Goal: Task Accomplishment & Management: Use online tool/utility

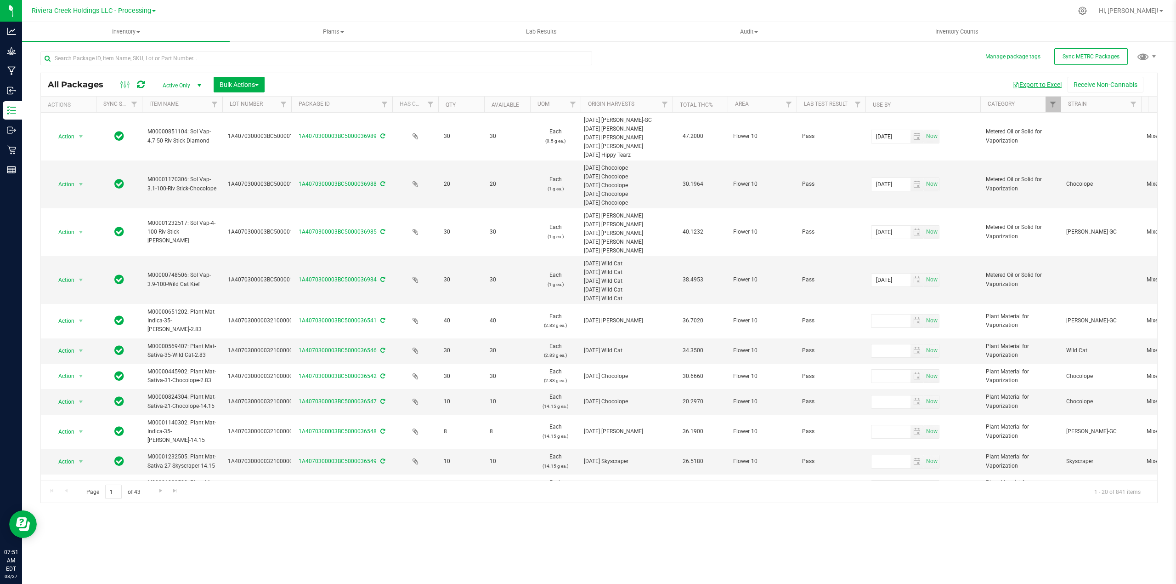
click at [1030, 85] on button "Export to Excel" at bounding box center [1037, 85] width 62 height 16
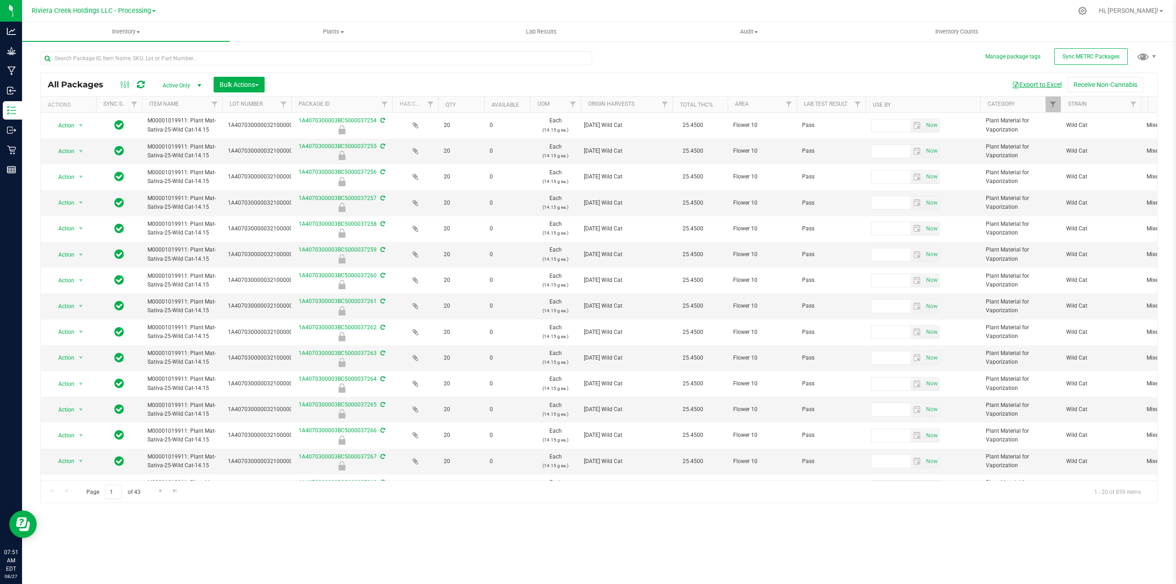
click at [1030, 85] on button "Export to Excel" at bounding box center [1037, 85] width 62 height 16
click at [1053, 109] on link "Filter" at bounding box center [1053, 105] width 15 height 16
click at [1061, 219] on input "Metered Oil or Solid for Vaporization" at bounding box center [1058, 221] width 6 height 6
checkbox input "false"
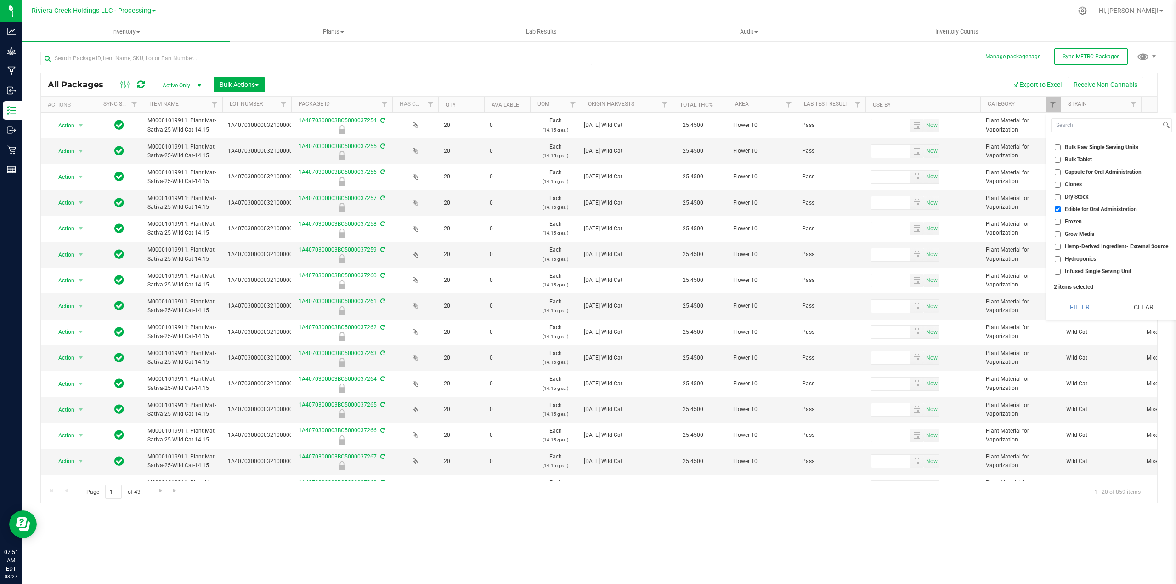
scroll to position [61, 0]
click at [1057, 229] on input "Edible for Oral Administration" at bounding box center [1058, 232] width 6 height 6
checkbox input "false"
click at [1057, 173] on input "Plant Material for Vaporization" at bounding box center [1058, 173] width 6 height 6
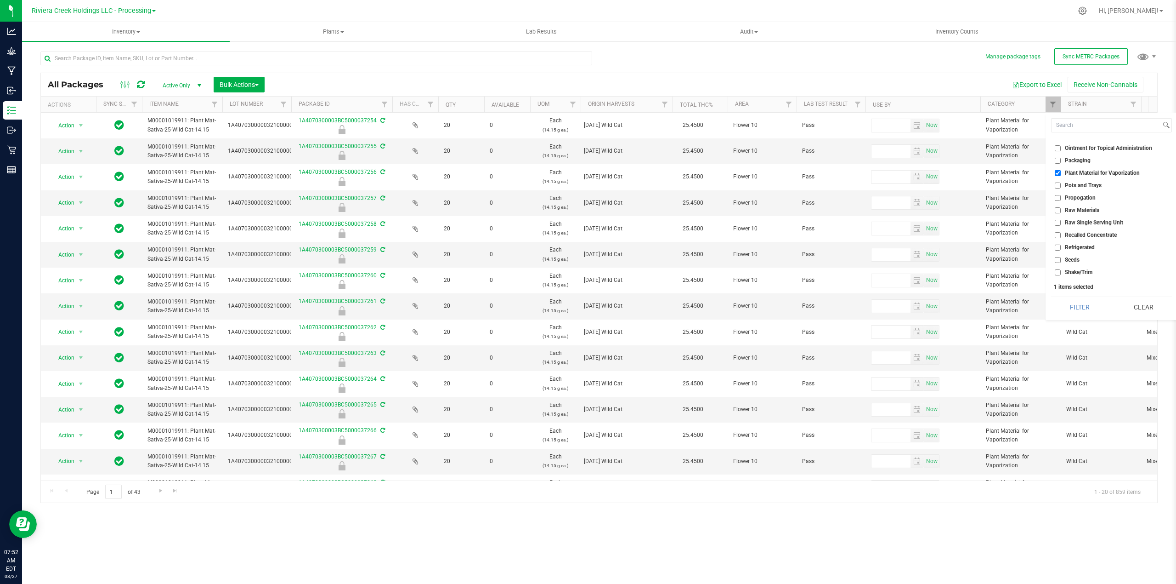
checkbox input "false"
click at [1089, 306] on button "Filter" at bounding box center [1079, 307] width 57 height 20
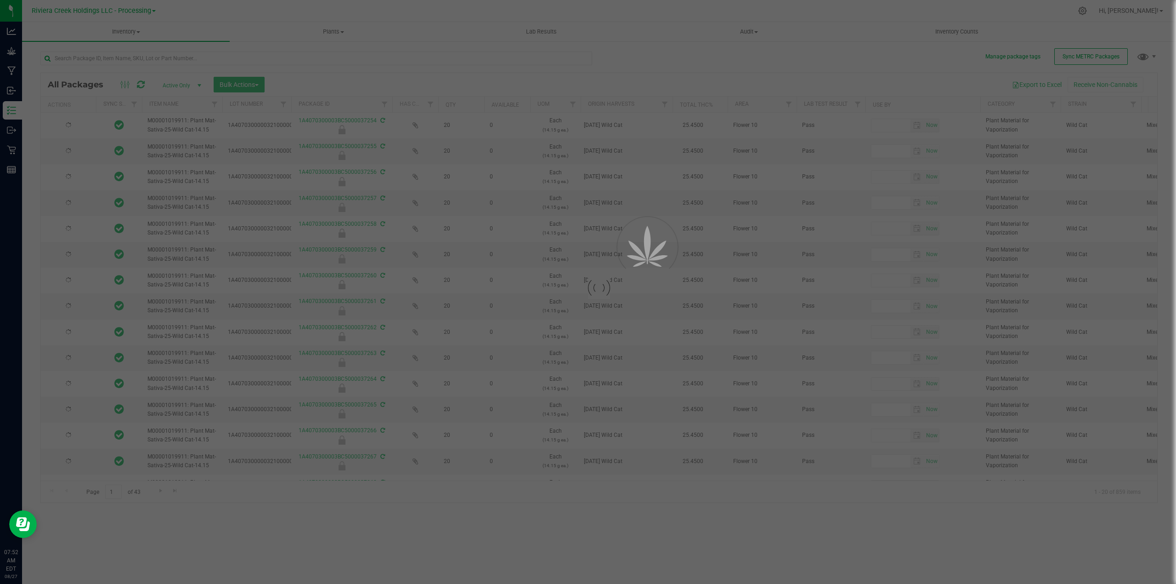
type input "[DATE]"
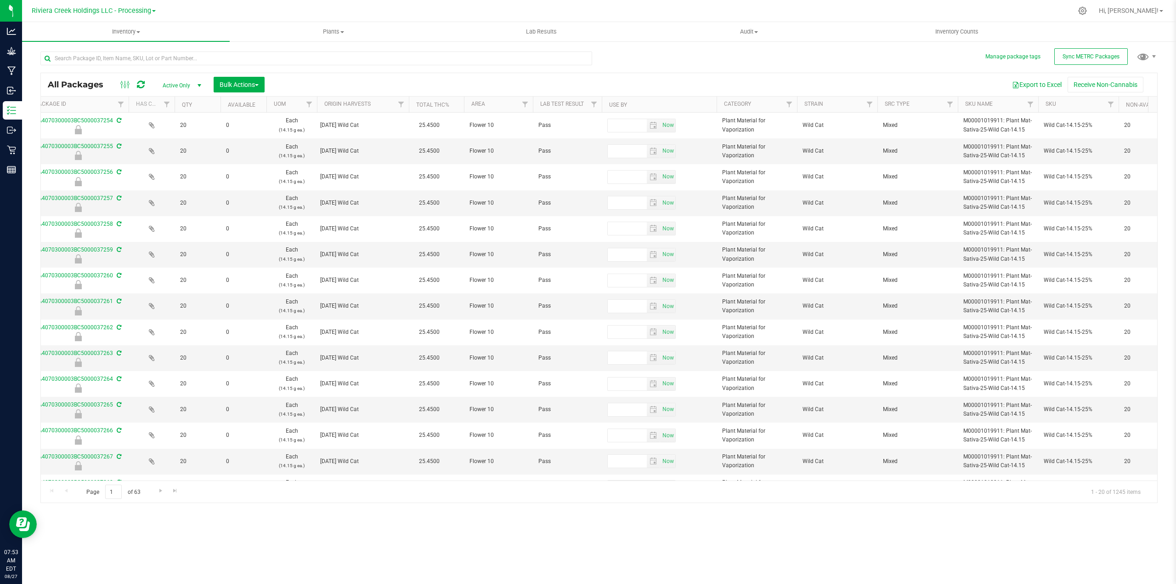
scroll to position [0, 348]
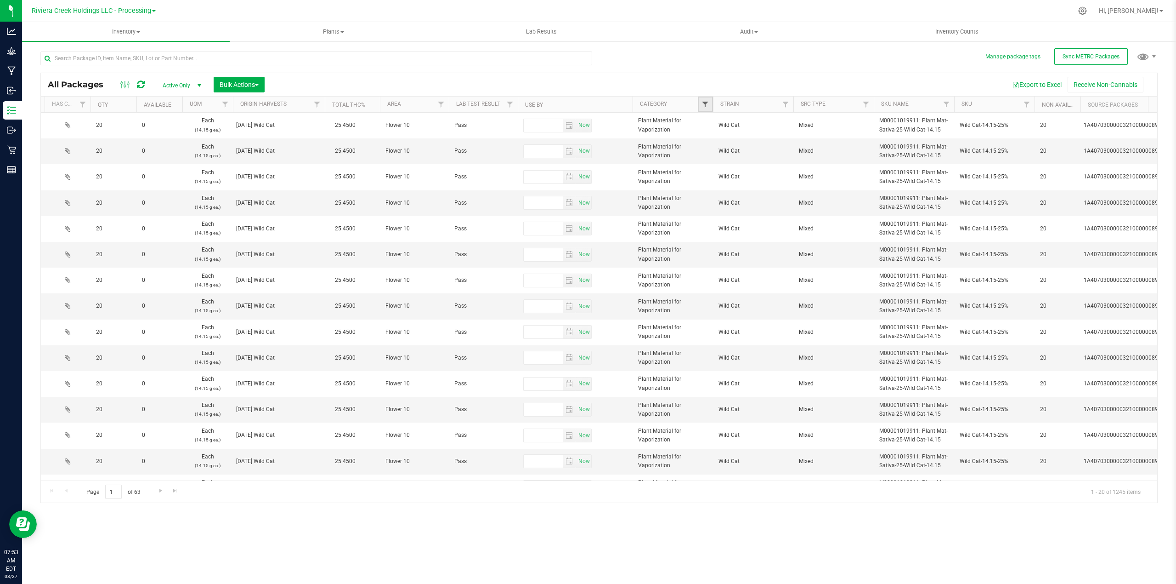
click at [706, 103] on span "Filter" at bounding box center [705, 104] width 7 height 7
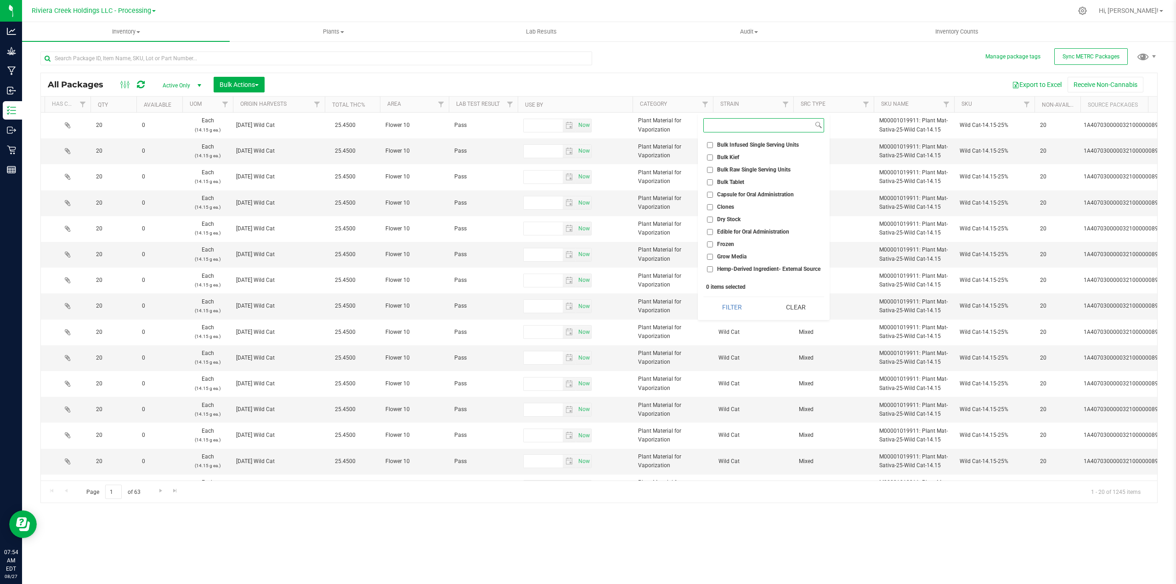
scroll to position [0, 0]
click at [711, 192] on input "Bulk Flower/Buds" at bounding box center [710, 194] width 6 height 6
checkbox input "true"
click at [726, 312] on button "Filter" at bounding box center [732, 307] width 57 height 20
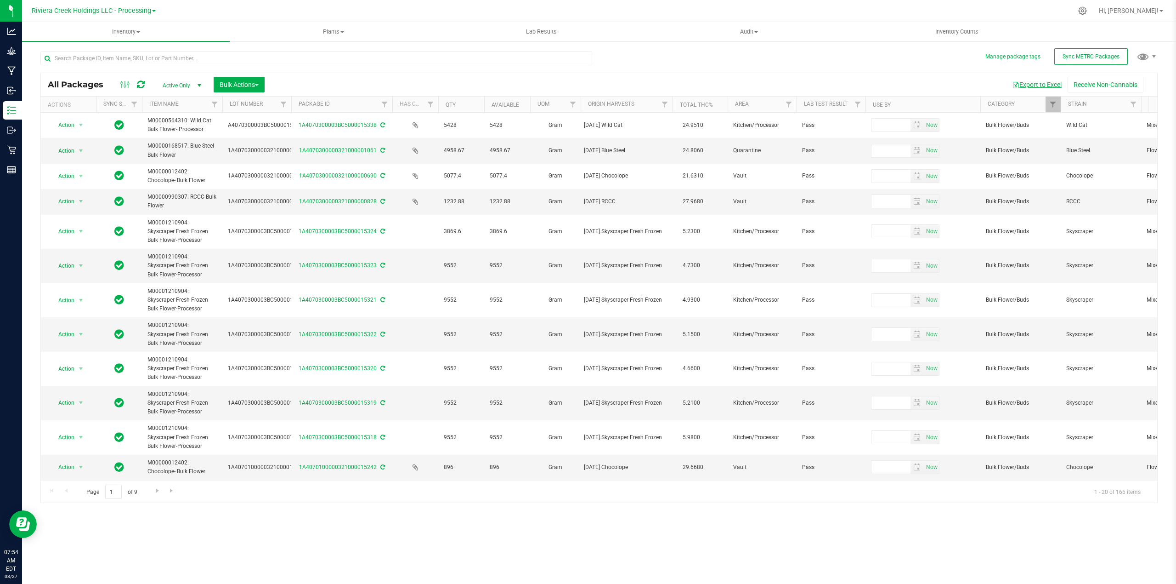
click at [1032, 86] on button "Export to Excel" at bounding box center [1037, 85] width 62 height 16
